Goal: Navigation & Orientation: Find specific page/section

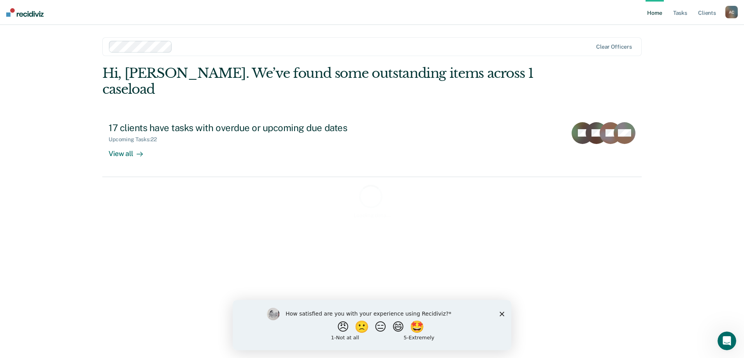
click at [502, 315] on icon "Close survey" at bounding box center [502, 313] width 5 height 5
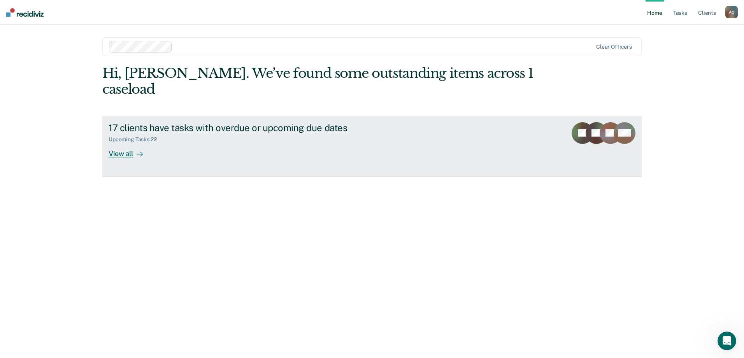
click at [131, 143] on div "View all" at bounding box center [131, 150] width 44 height 15
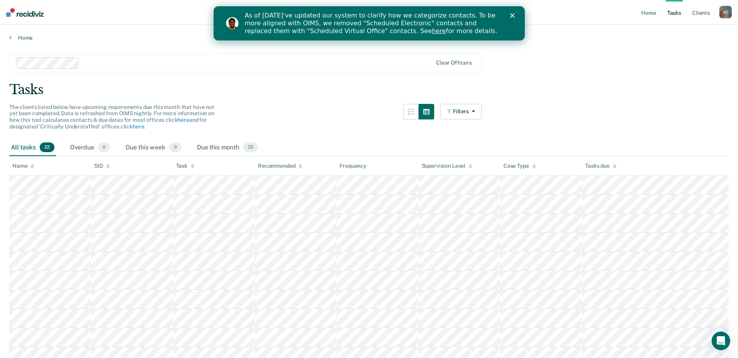
click at [514, 12] on div "As of [DATE]'ve updated our system to clarify how we categorize contacts. To be…" at bounding box center [368, 23] width 311 height 28
click at [512, 14] on icon "Close" at bounding box center [512, 15] width 5 height 5
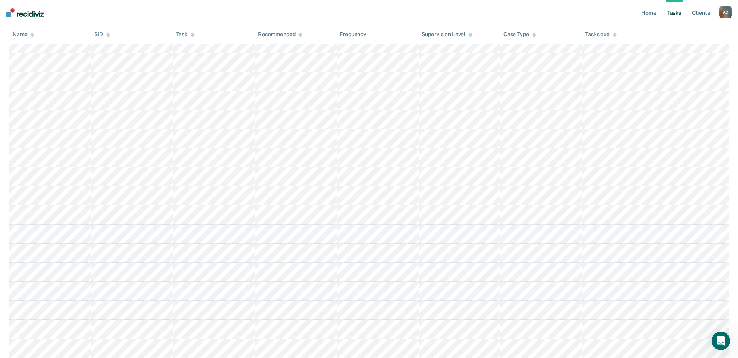
scroll to position [268, 0]
